Goal: Contribute content: Add original content to the website for others to see

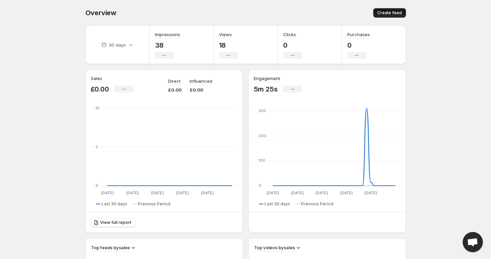
click at [397, 10] on span "Create feed" at bounding box center [389, 12] width 25 height 5
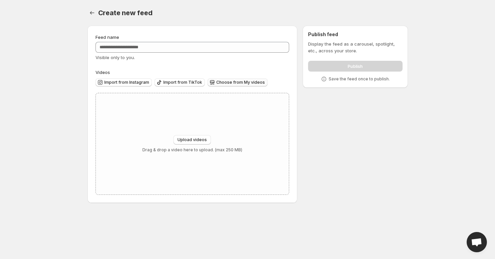
click at [238, 84] on span "Choose from My videos" at bounding box center [240, 82] width 49 height 5
click at [243, 82] on span "Choose from My videos" at bounding box center [240, 82] width 49 height 5
click at [197, 148] on p "Drag & drop a video here to upload. (max 250 MB)" at bounding box center [192, 149] width 100 height 5
type input "**********"
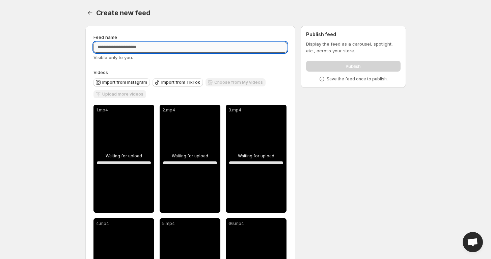
click at [160, 45] on input "Feed name" at bounding box center [191, 47] width 194 height 11
type input "******"
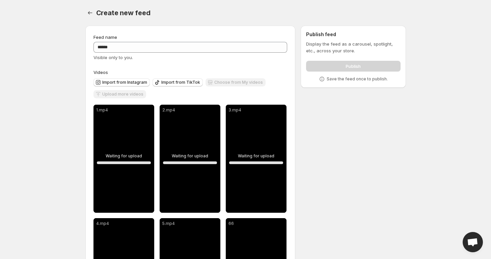
drag, startPoint x: 192, startPoint y: 17, endPoint x: 188, endPoint y: 14, distance: 4.3
click at [191, 16] on div "Create new feed" at bounding box center [251, 12] width 310 height 9
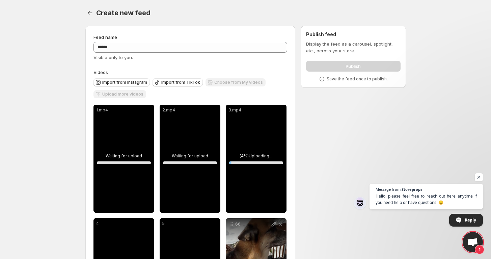
click at [476, 243] on span "Open chat" at bounding box center [472, 242] width 11 height 9
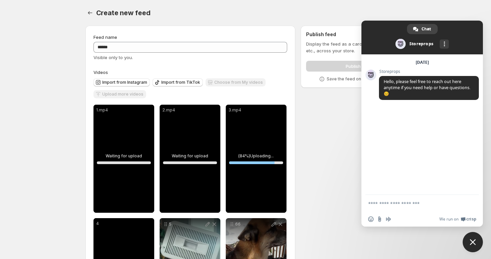
click at [475, 174] on div "Storeprops Hello, how can we help you [DATE]? [DATE] Storeprops Hello, please f…" at bounding box center [423, 124] width 122 height 140
click at [289, 73] on div "Feed name ****** Visible only to you. Videos Import from Instagram Import from …" at bounding box center [190, 180] width 210 height 309
click at [479, 177] on div "Storeprops Hello, how can we help you [DATE]? [DATE] Storeprops Hello, please f…" at bounding box center [423, 124] width 122 height 140
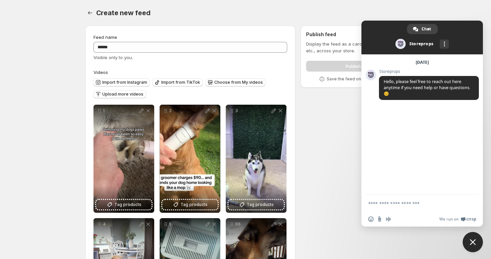
click at [473, 243] on span "Close chat" at bounding box center [473, 242] width 6 height 6
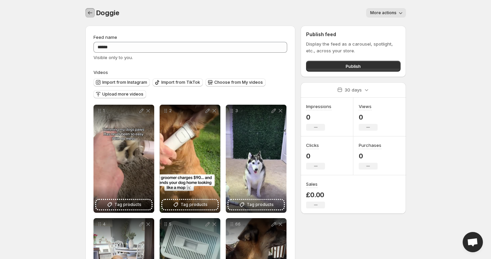
click at [94, 15] on button "Settings" at bounding box center [89, 12] width 9 height 9
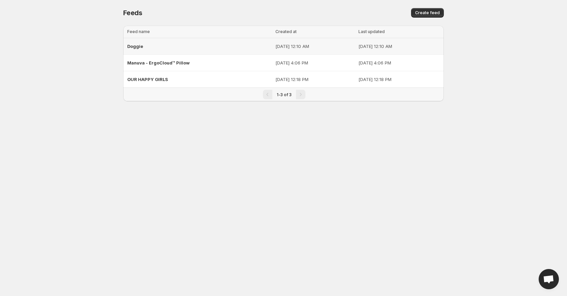
click at [164, 46] on div "Doggie" at bounding box center [199, 46] width 144 height 12
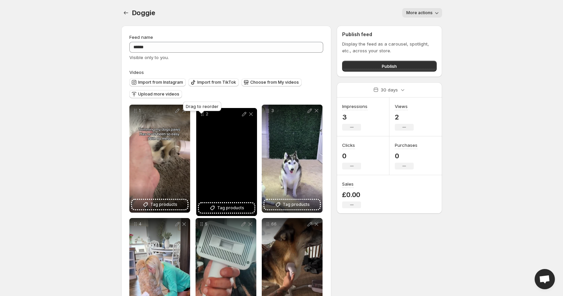
click at [201, 111] on body "Home Feeds Videos Subscription Settings Doggie. This page is ready Doggie More …" at bounding box center [281, 148] width 563 height 296
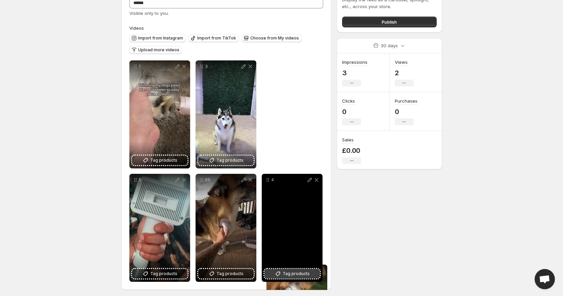
scroll to position [46, 0]
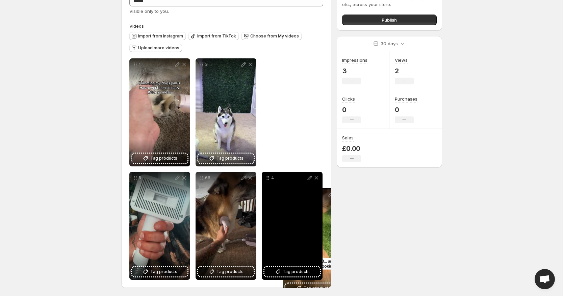
drag, startPoint x: 202, startPoint y: 112, endPoint x: 287, endPoint y: 195, distance: 118.9
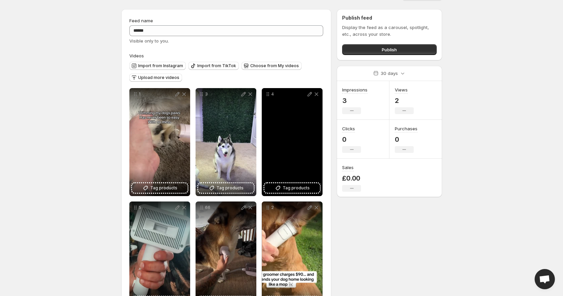
scroll to position [4, 0]
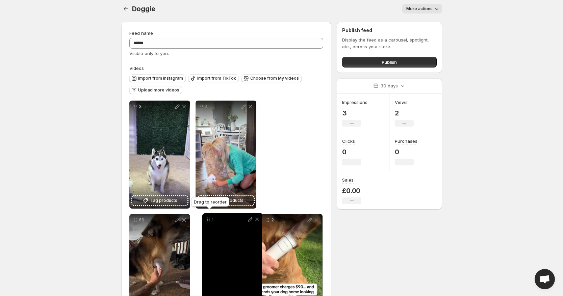
drag, startPoint x: 133, startPoint y: 105, endPoint x: 205, endPoint y: 222, distance: 137.5
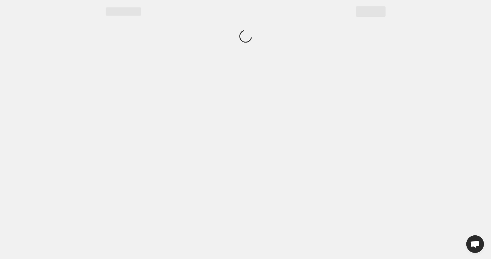
scroll to position [0, 0]
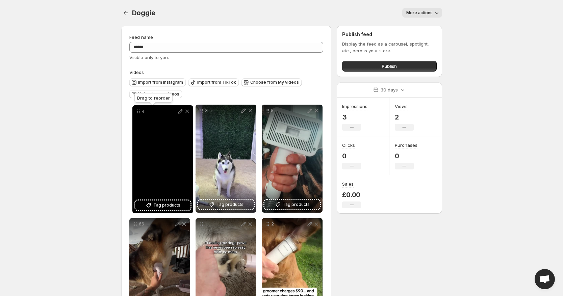
drag, startPoint x: 202, startPoint y: 110, endPoint x: 139, endPoint y: 110, distance: 63.1
click at [139, 110] on icon at bounding box center [138, 111] width 7 height 7
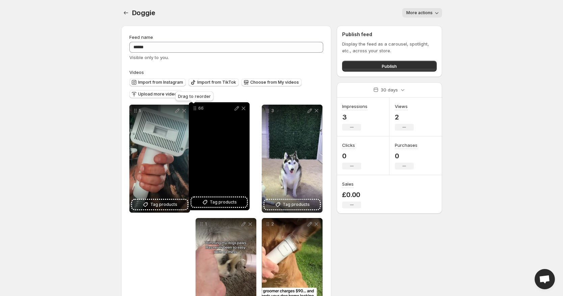
drag, startPoint x: 134, startPoint y: 226, endPoint x: 193, endPoint y: 110, distance: 130.2
click at [193, 110] on icon at bounding box center [194, 108] width 7 height 7
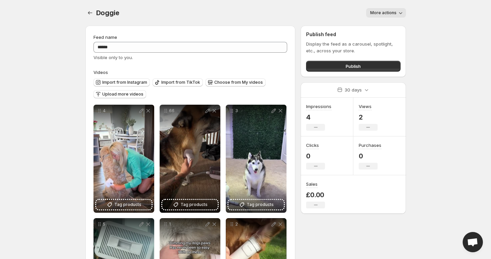
click at [456, 146] on body "Home Feeds Videos Subscription Settings Doggie. This page is ready Doggie More …" at bounding box center [245, 129] width 491 height 259
